Goal: Find contact information: Find contact information

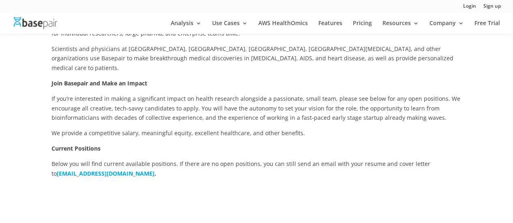
scroll to position [162, 0]
click at [106, 171] on b "[EMAIL_ADDRESS][DOMAIN_NAME]" at bounding box center [106, 175] width 98 height 8
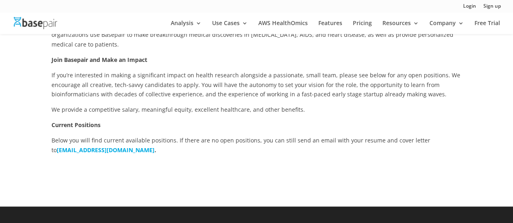
scroll to position [0, 0]
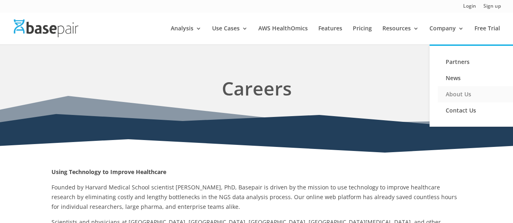
click at [459, 95] on link "About Us" at bounding box center [478, 94] width 81 height 16
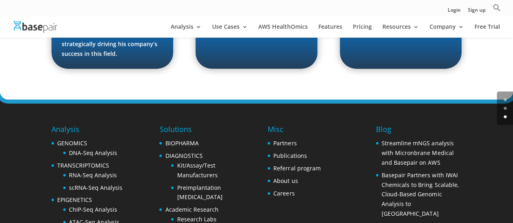
scroll to position [1337, 0]
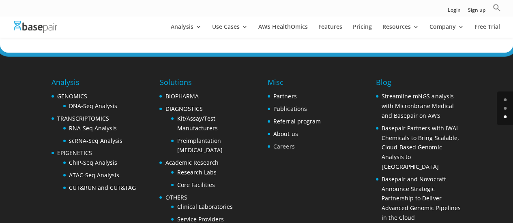
click at [291, 143] on link "Careers" at bounding box center [283, 147] width 21 height 8
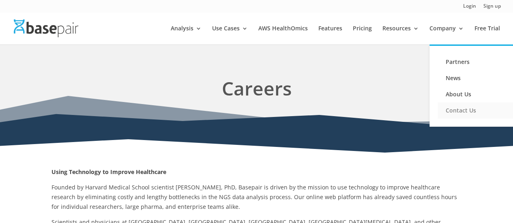
click at [468, 111] on link "Contact Us" at bounding box center [478, 111] width 81 height 16
